Goal: Information Seeking & Learning: Learn about a topic

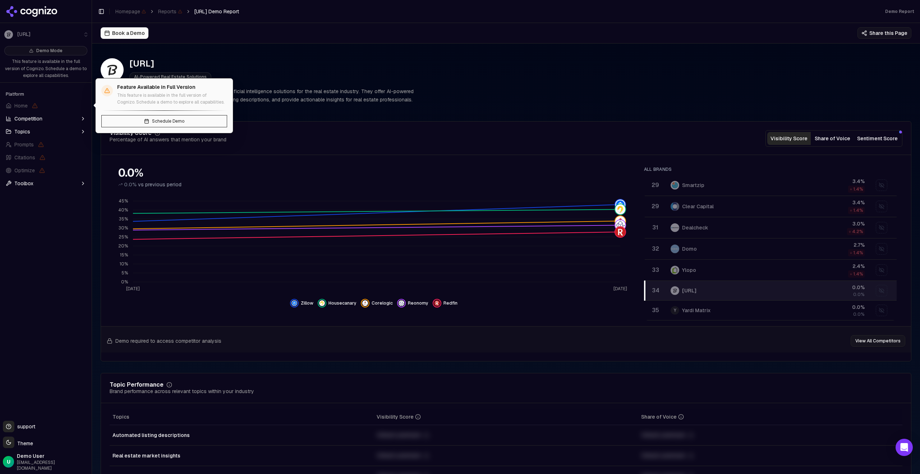
click at [31, 107] on span "Home" at bounding box center [46, 106] width 86 height 12
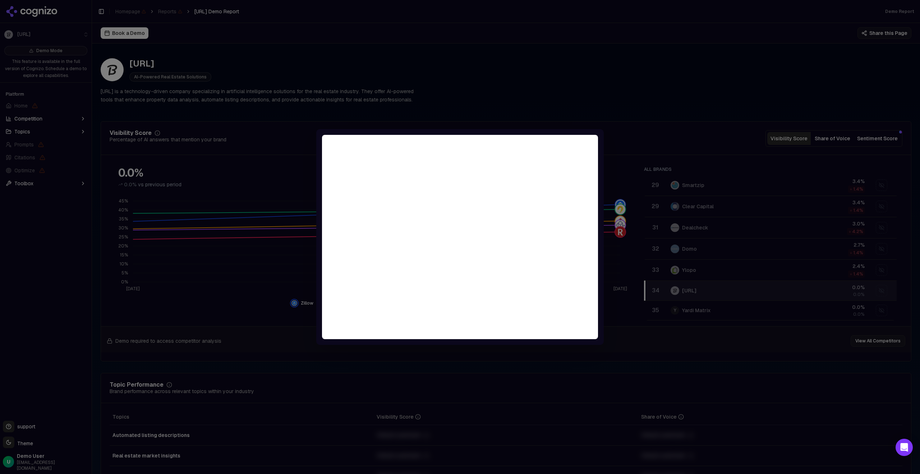
click at [40, 201] on div at bounding box center [460, 237] width 920 height 474
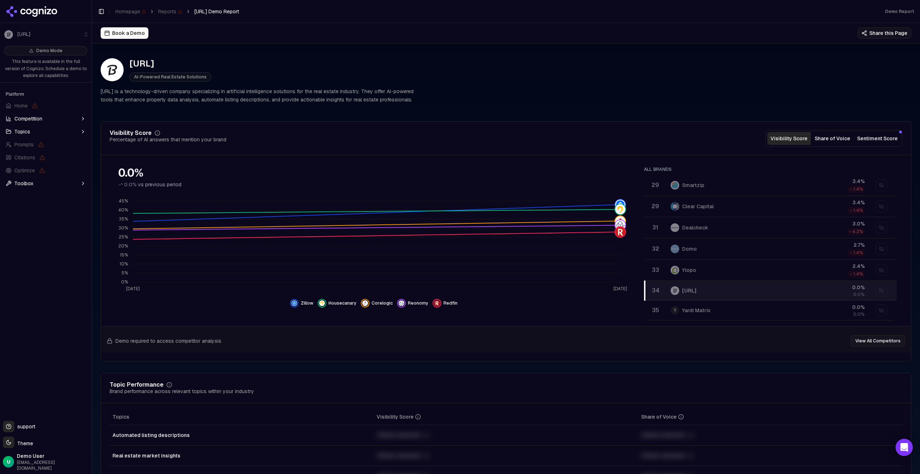
click at [37, 120] on span "Competition" at bounding box center [28, 118] width 28 height 7
click at [39, 119] on span "Competition" at bounding box center [28, 118] width 28 height 7
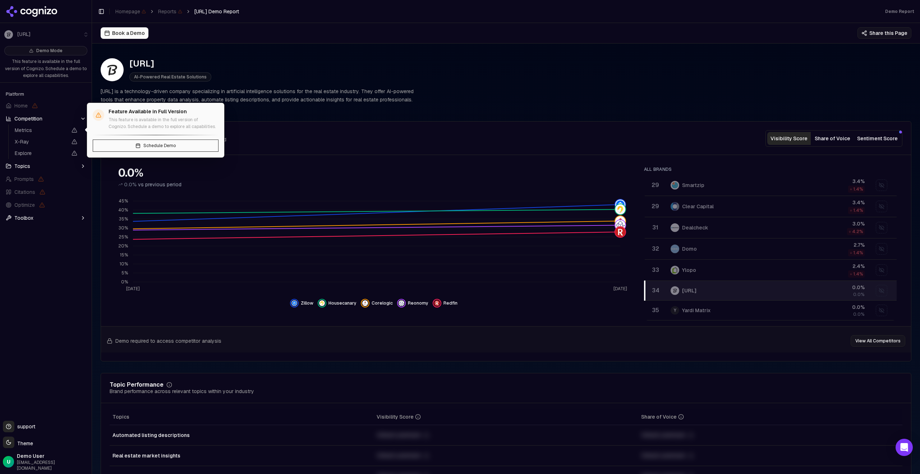
click at [39, 132] on span "Metrics" at bounding box center [41, 130] width 52 height 7
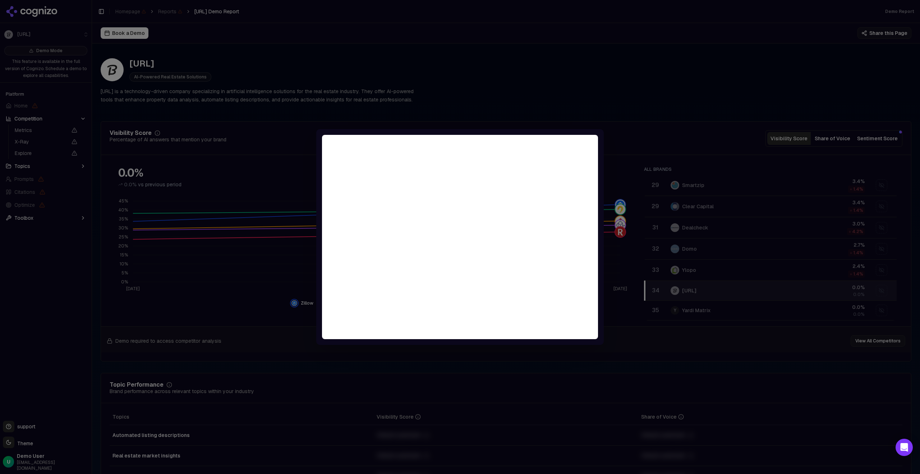
click at [39, 138] on div at bounding box center [460, 237] width 920 height 474
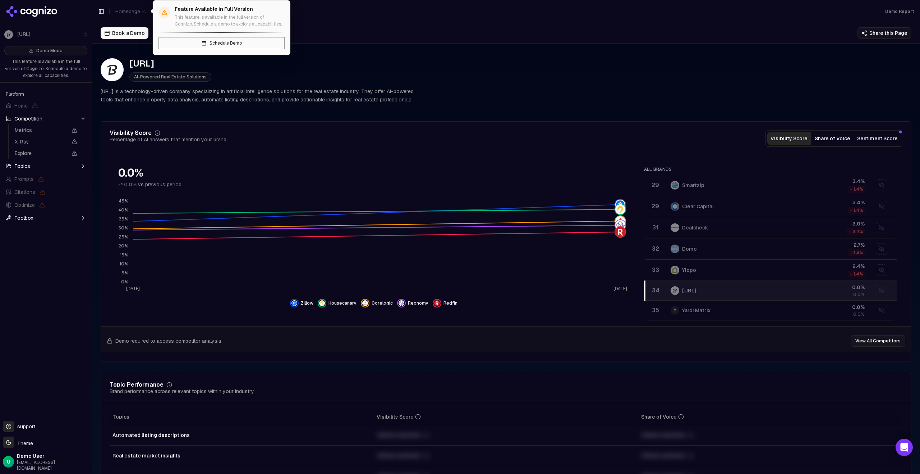
click at [137, 12] on span "Homepage" at bounding box center [130, 11] width 31 height 7
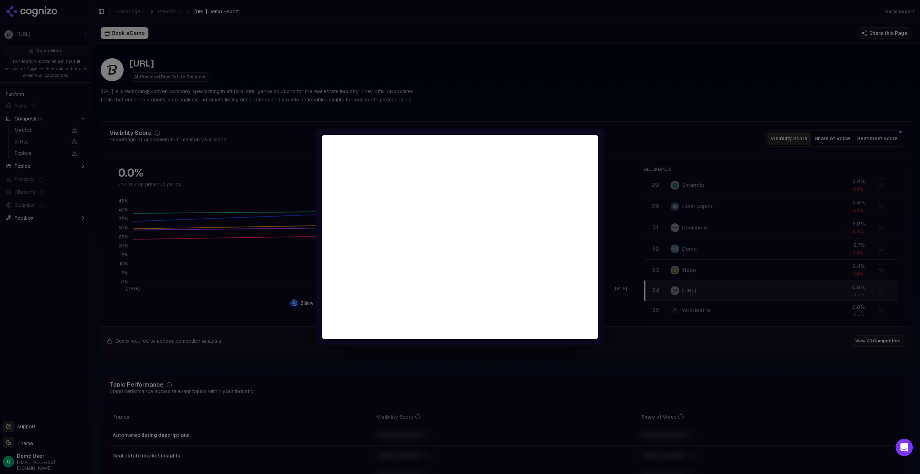
click at [458, 9] on div at bounding box center [460, 237] width 920 height 474
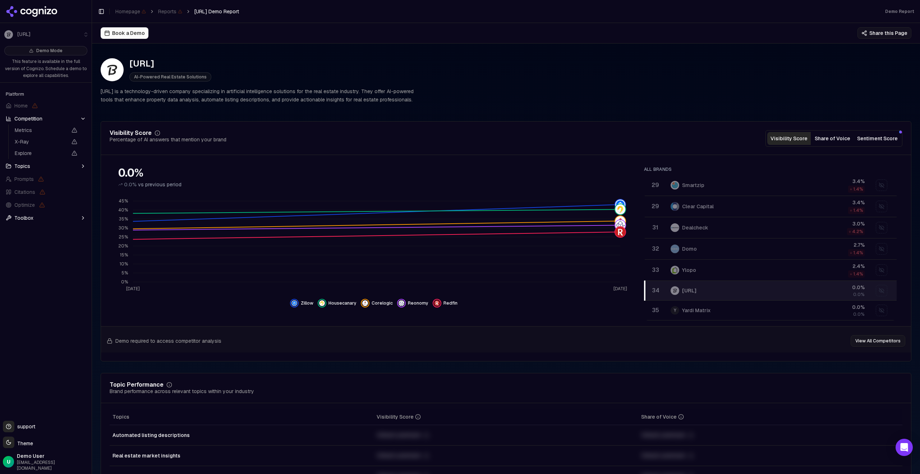
click at [848, 139] on button "Share of Voice" at bounding box center [832, 138] width 43 height 13
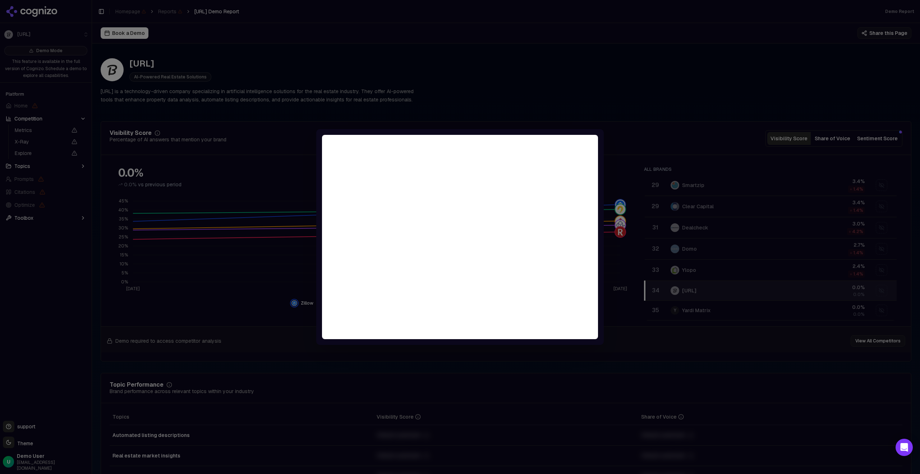
click at [822, 107] on div at bounding box center [460, 237] width 920 height 474
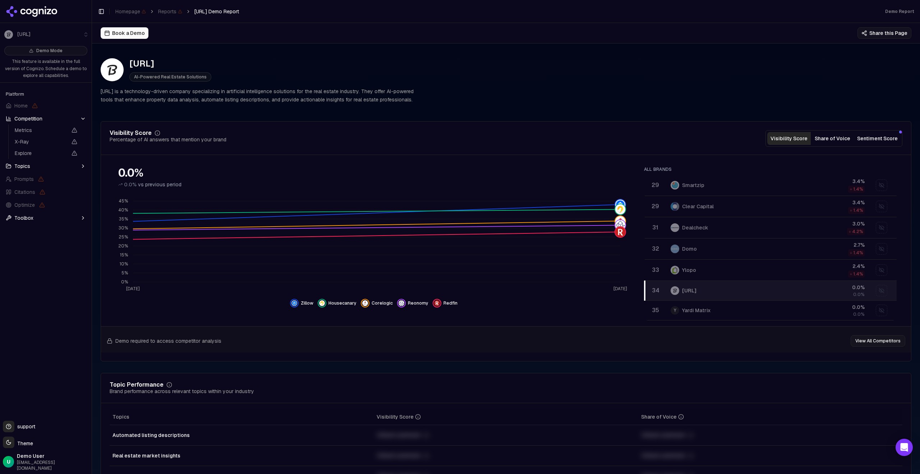
click at [896, 141] on div "Visibility Score Share of Voice Sentiment Score" at bounding box center [834, 138] width 137 height 17
click at [890, 140] on button "Sentiment Score" at bounding box center [877, 138] width 46 height 13
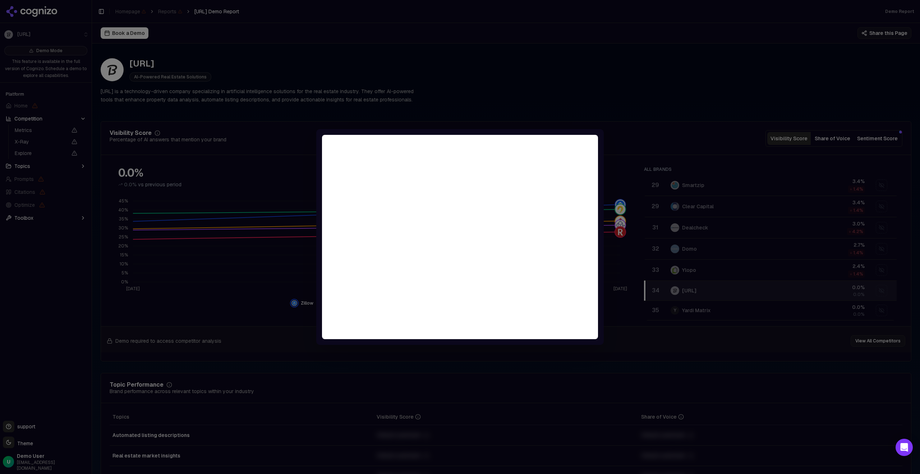
click at [724, 127] on div at bounding box center [460, 237] width 920 height 474
